Goal: Task Accomplishment & Management: Use online tool/utility

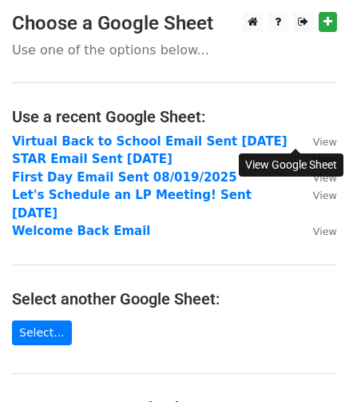
click at [313, 139] on small "View" at bounding box center [325, 142] width 24 height 12
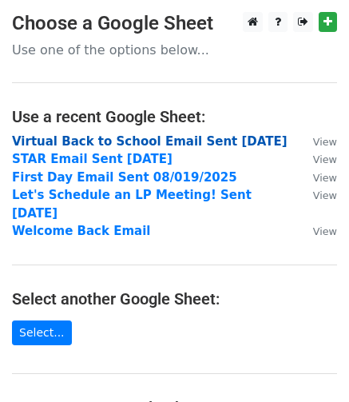
click at [93, 143] on strong "Virtual Back to School Email Sent [DATE]" at bounding box center [150, 141] width 276 height 14
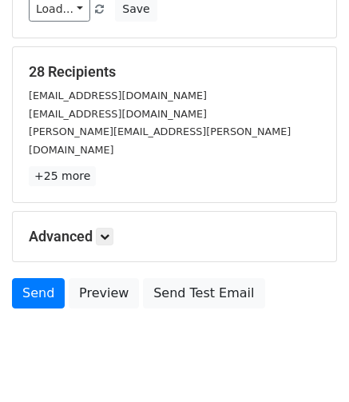
scroll to position [216, 0]
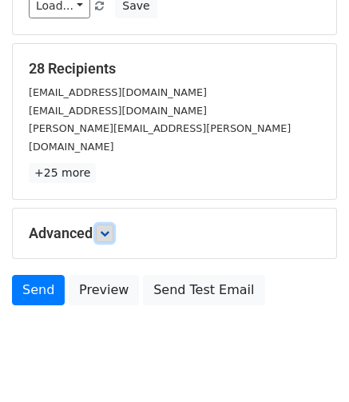
click at [105, 229] on icon at bounding box center [105, 234] width 10 height 10
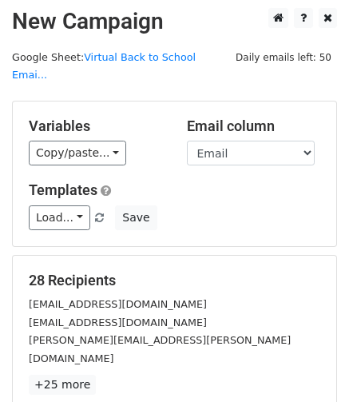
scroll to position [0, 0]
